Goal: Information Seeking & Learning: Learn about a topic

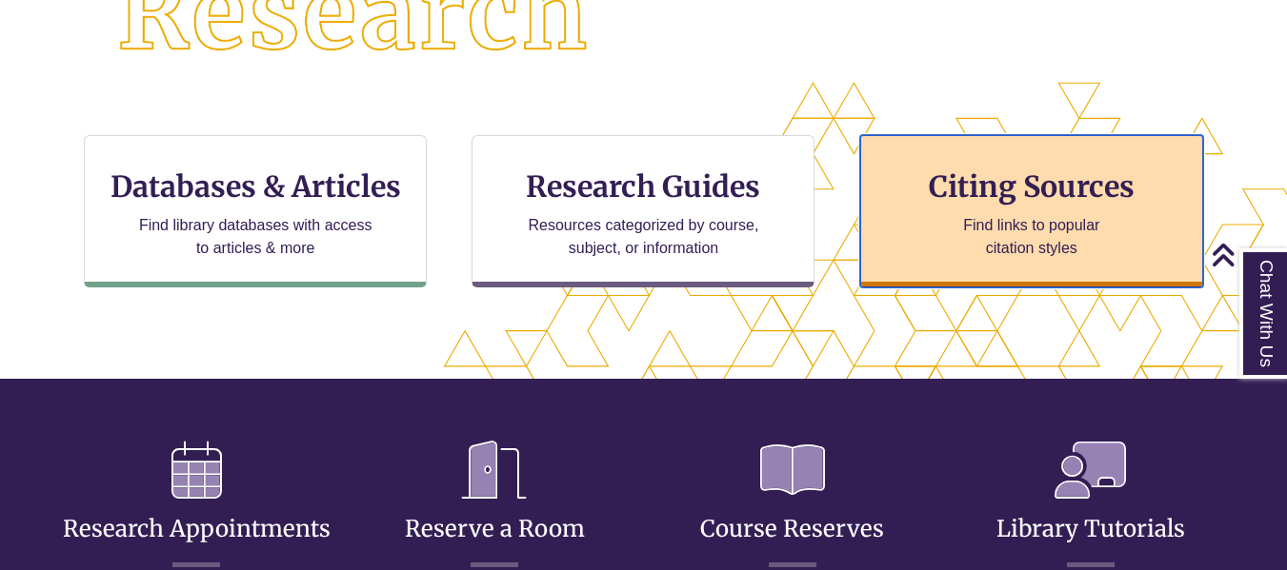
click at [998, 256] on p "Find links to popular citation styles" at bounding box center [1031, 237] width 186 height 46
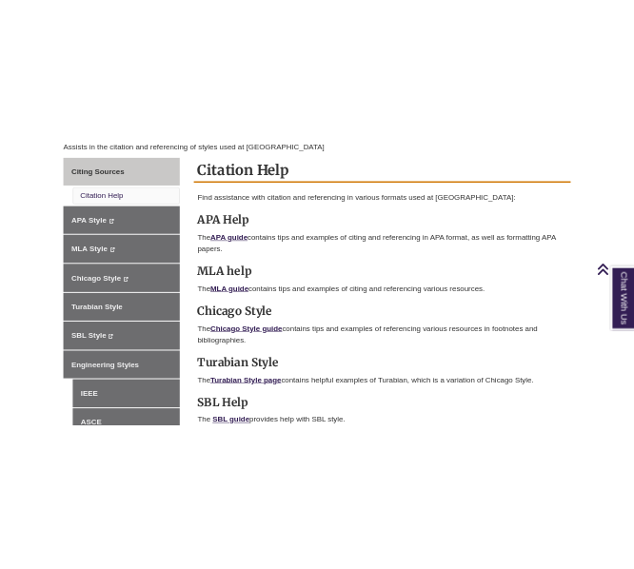
scroll to position [533, 0]
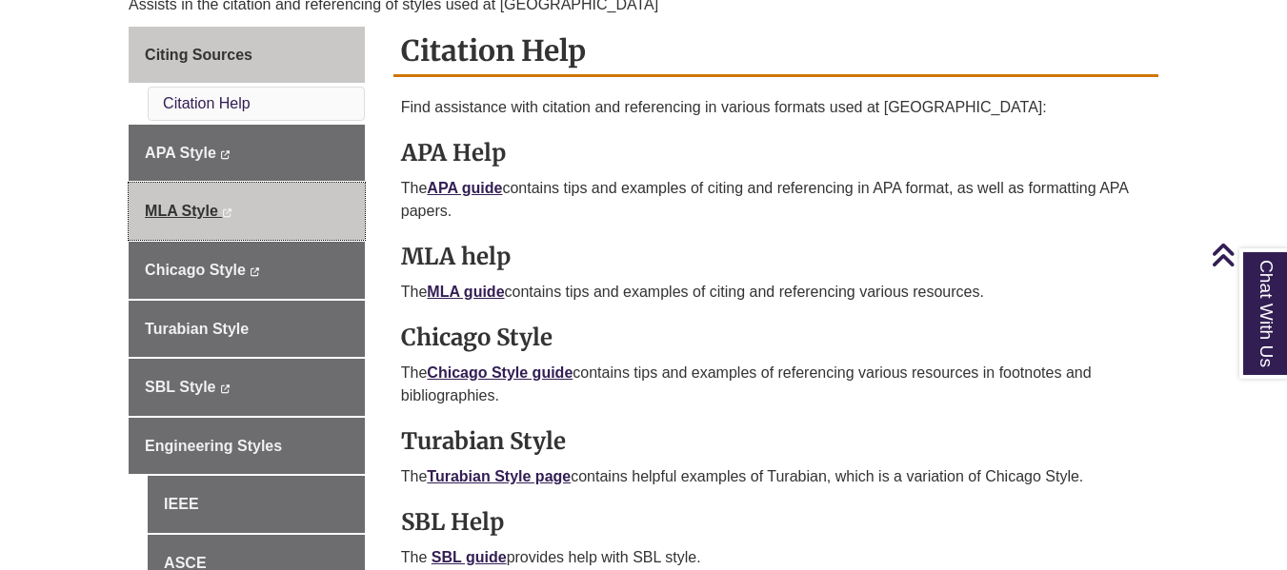
click at [180, 225] on link "MLA Style This link opens in a new window This link opens in a new window" at bounding box center [247, 211] width 236 height 57
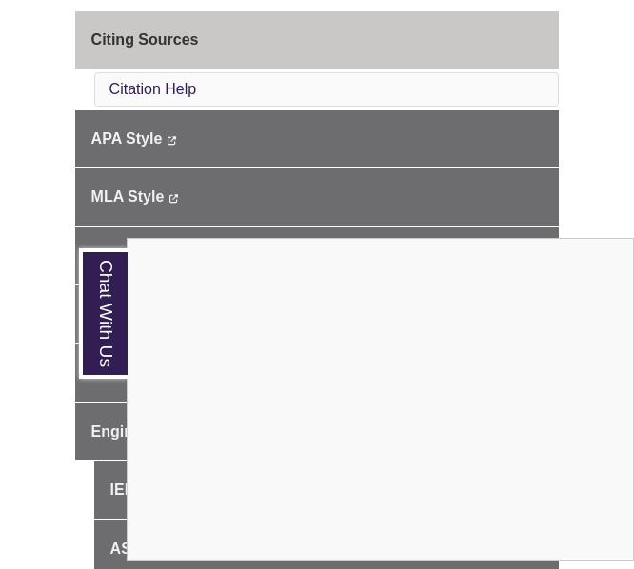
click at [565, 212] on div "Chat With Us" at bounding box center [317, 284] width 634 height 569
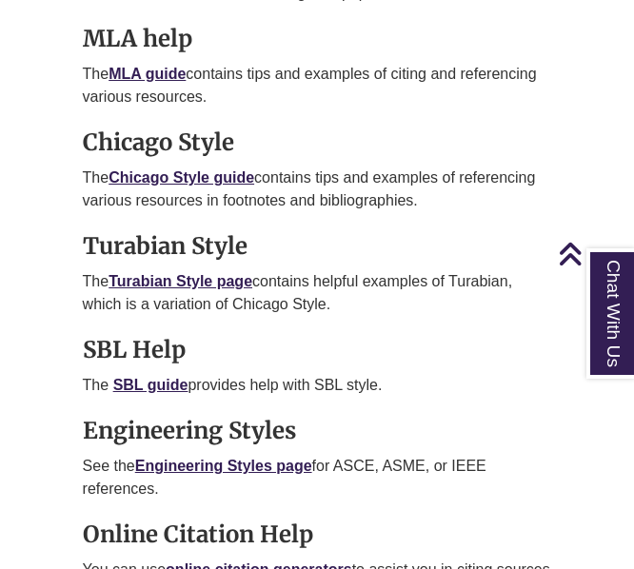
scroll to position [1455, 0]
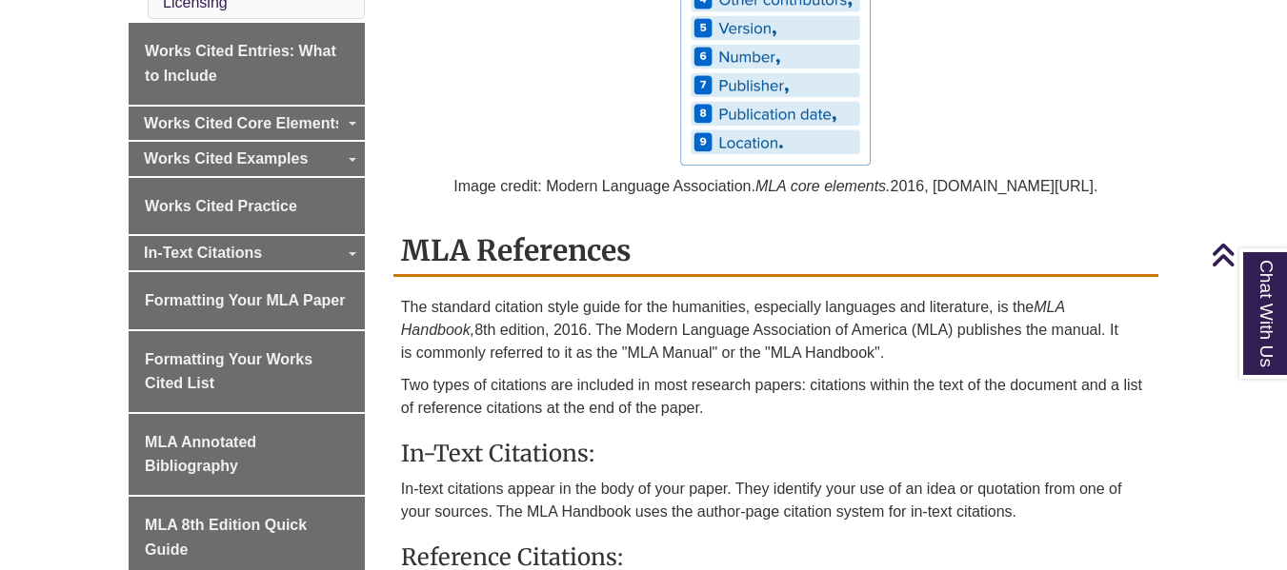
scroll to position [849, 0]
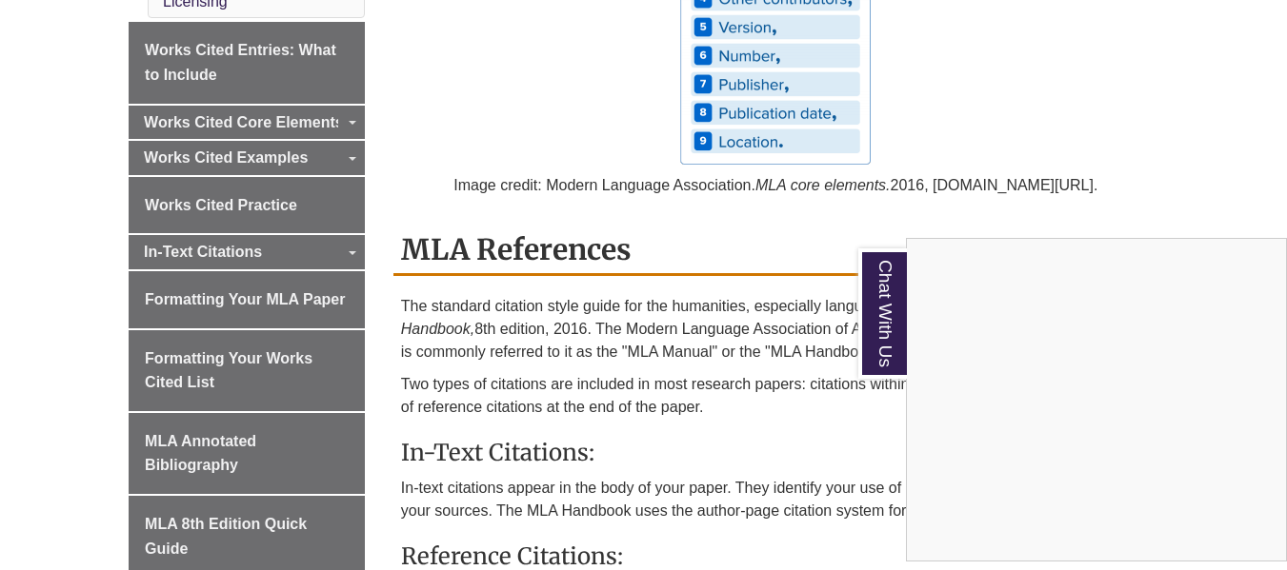
click at [299, 152] on div "Chat With Us" at bounding box center [643, 285] width 1287 height 570
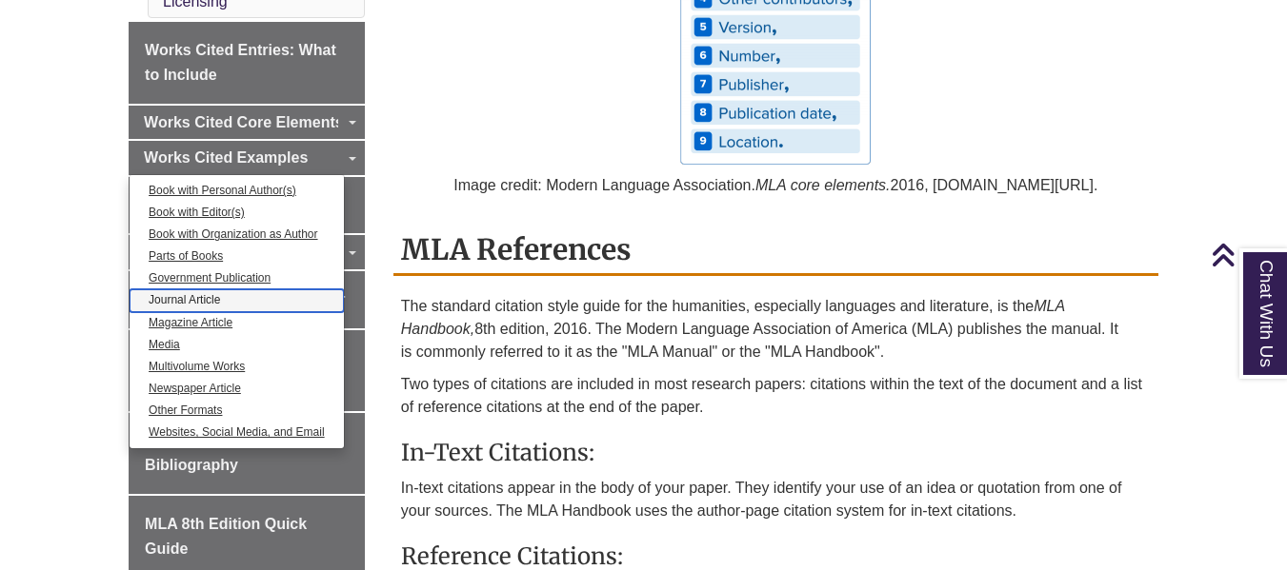
click at [188, 293] on link "Journal Article" at bounding box center [237, 301] width 214 height 22
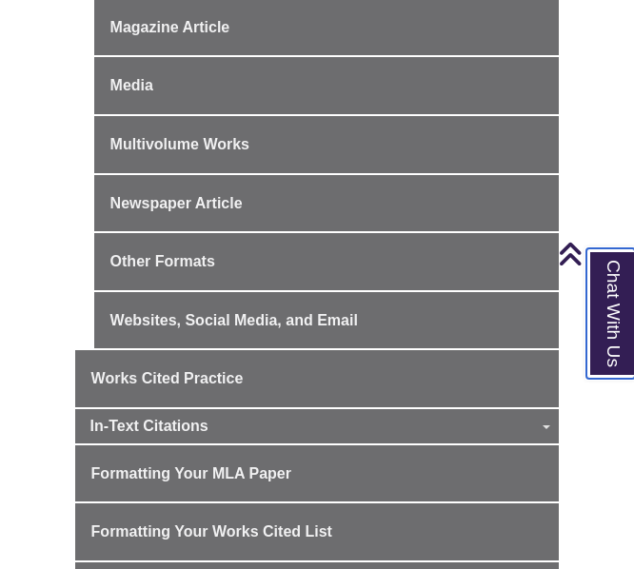
scroll to position [1136, 0]
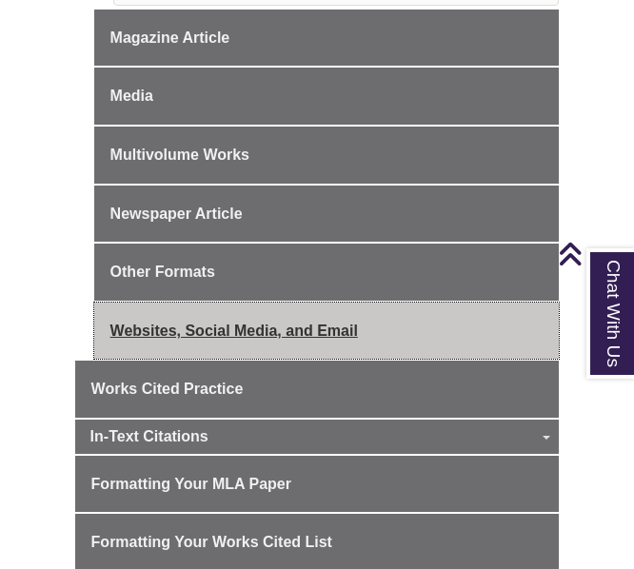
click at [254, 329] on link "Websites, Social Media, and Email" at bounding box center [327, 331] width 466 height 57
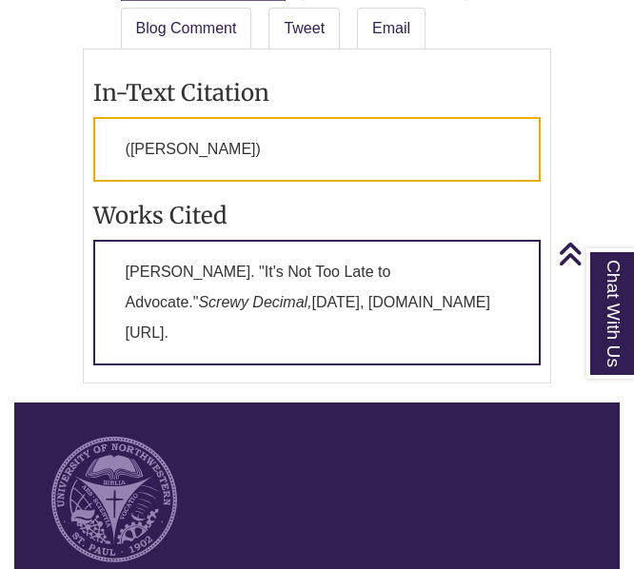
scroll to position [2081, 0]
